Goal: Transaction & Acquisition: Purchase product/service

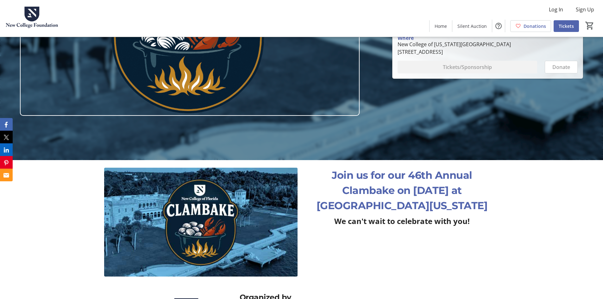
scroll to position [158, 0]
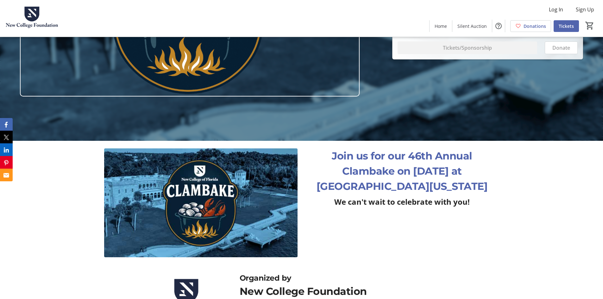
click at [411, 173] on p "Join us for our 46th Annual Clambake on [DATE] at [GEOGRAPHIC_DATA][US_STATE]" at bounding box center [401, 172] width 193 height 46
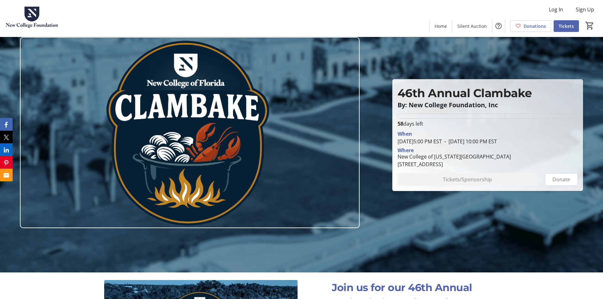
scroll to position [0, 0]
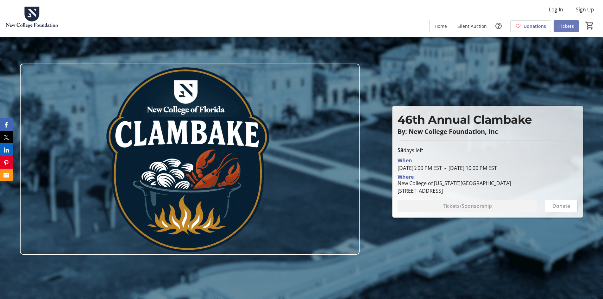
click at [568, 24] on span "Tickets" at bounding box center [566, 26] width 15 height 7
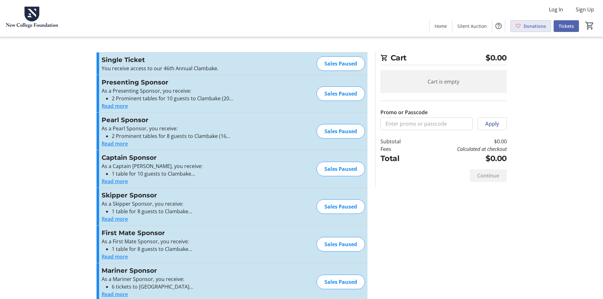
click at [533, 23] on span "Donations" at bounding box center [535, 26] width 22 height 7
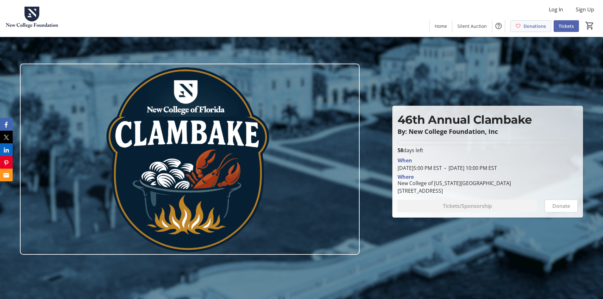
click at [533, 24] on span "Donations" at bounding box center [535, 26] width 22 height 7
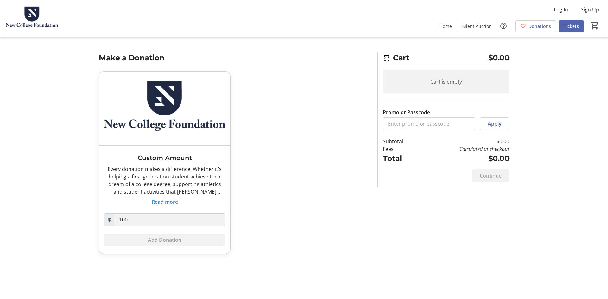
click at [113, 218] on span "$" at bounding box center [109, 219] width 10 height 13
click at [171, 200] on button "Read more" at bounding box center [165, 202] width 26 height 8
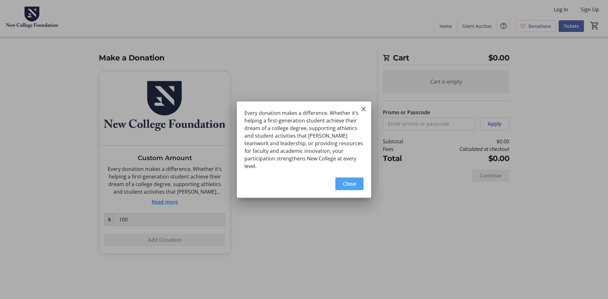
click at [355, 180] on span "Close" at bounding box center [349, 184] width 13 height 8
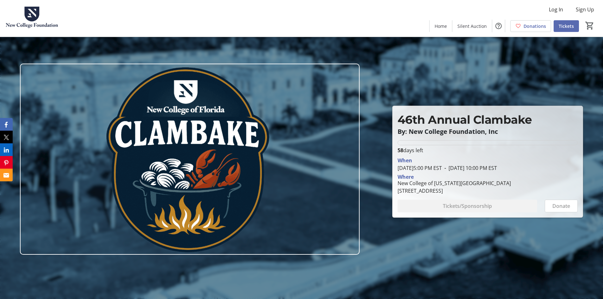
click at [569, 23] on span "Tickets" at bounding box center [566, 26] width 15 height 7
